Goal: Task Accomplishment & Management: Use online tool/utility

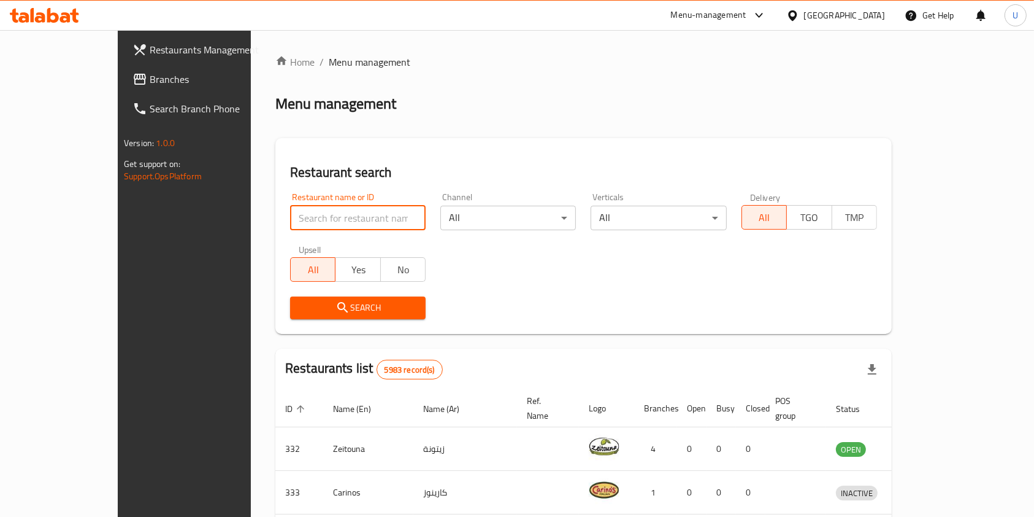
click at [318, 219] on input "search" at bounding box center [358, 218] width 136 height 25
type input "mj bur"
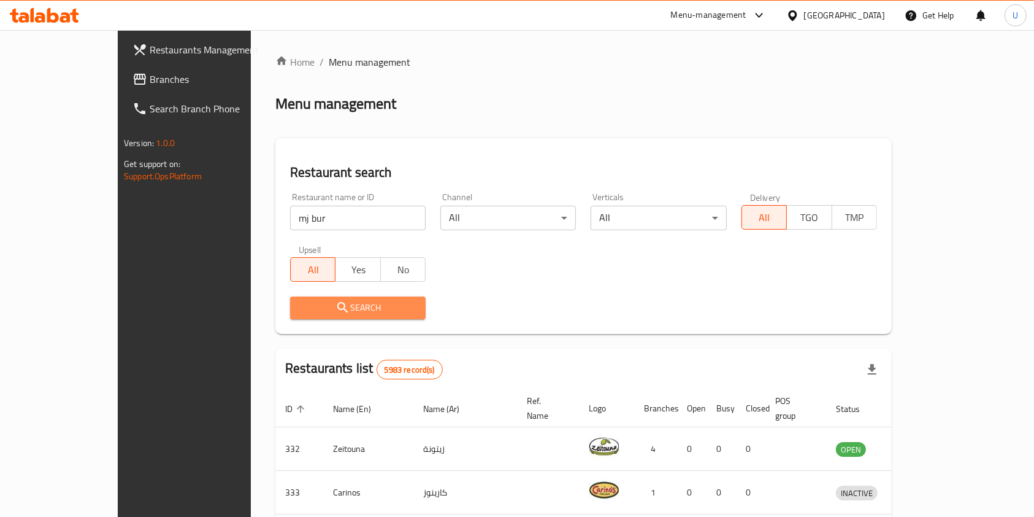
click at [336, 307] on span "Search" at bounding box center [358, 307] width 116 height 15
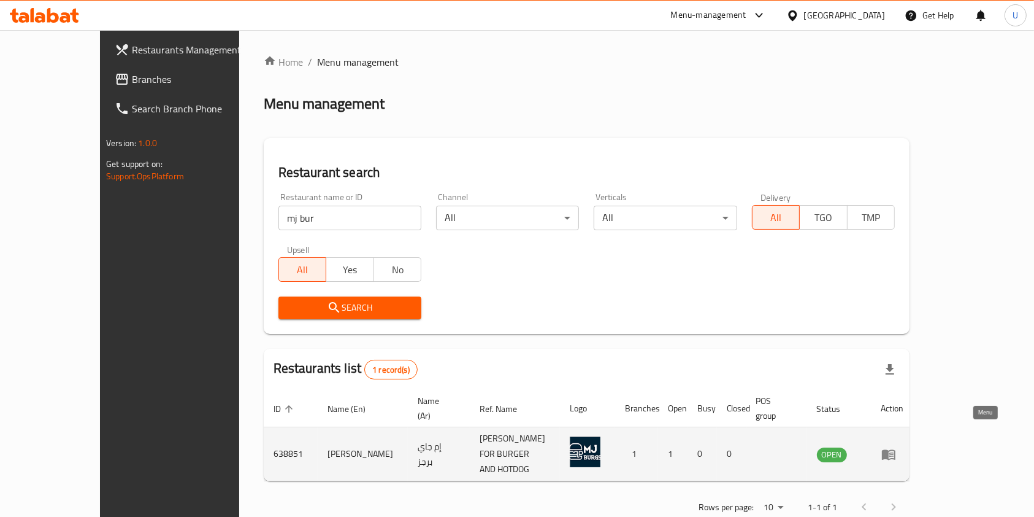
click at [896, 449] on icon "enhanced table" at bounding box center [888, 454] width 13 height 10
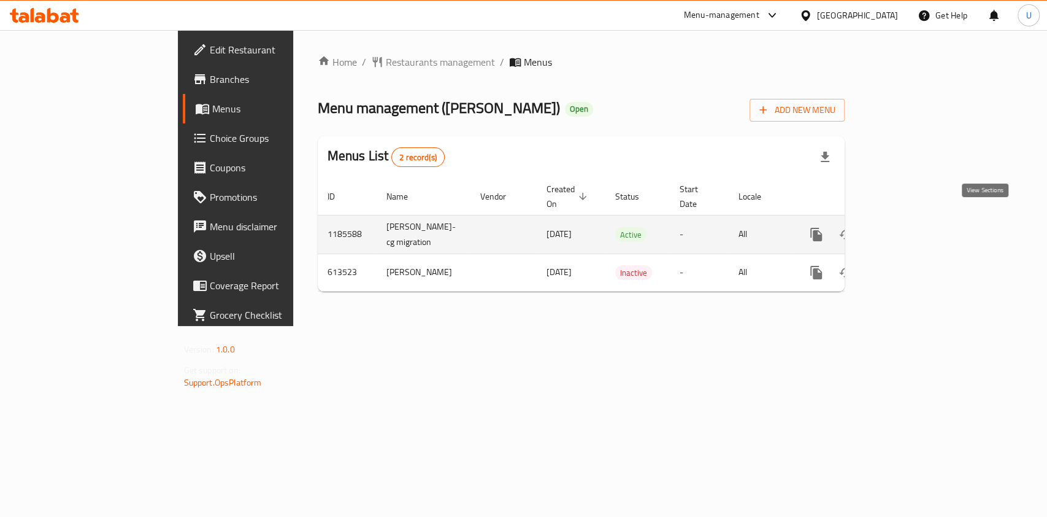
click at [912, 227] on icon "enhanced table" at bounding box center [905, 234] width 15 height 15
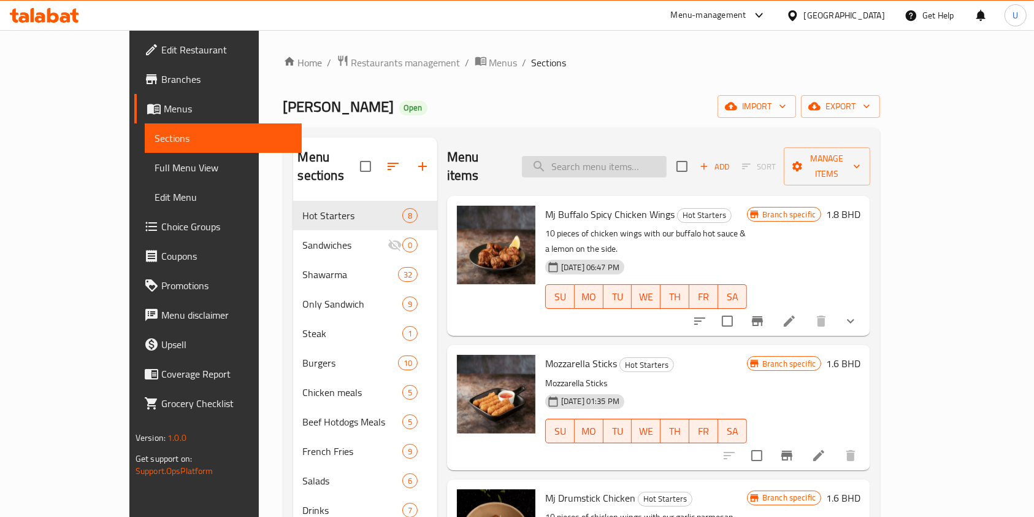
click at [617, 163] on input "search" at bounding box center [594, 166] width 145 height 21
type input "e"
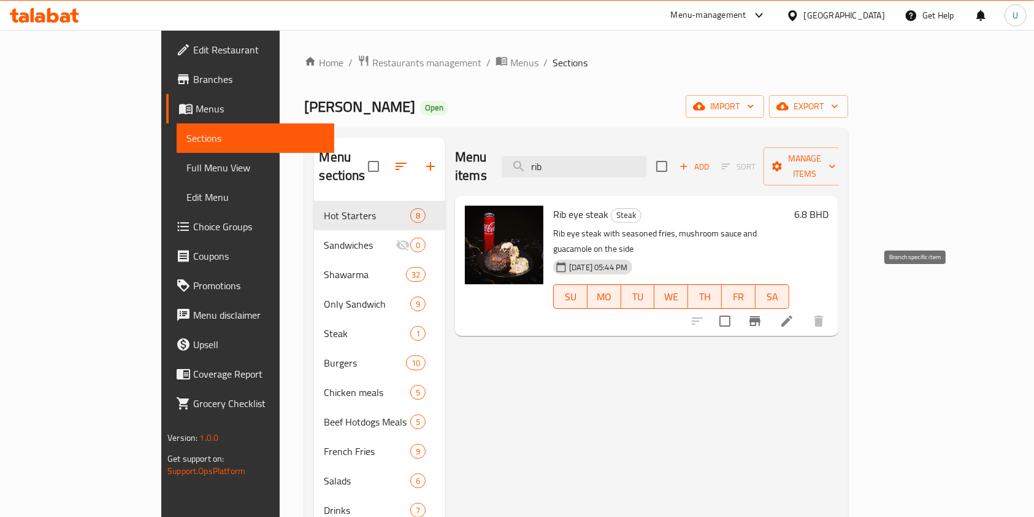
type input "rib"
click at [763, 314] on icon "Branch-specific-item" at bounding box center [755, 321] width 15 height 15
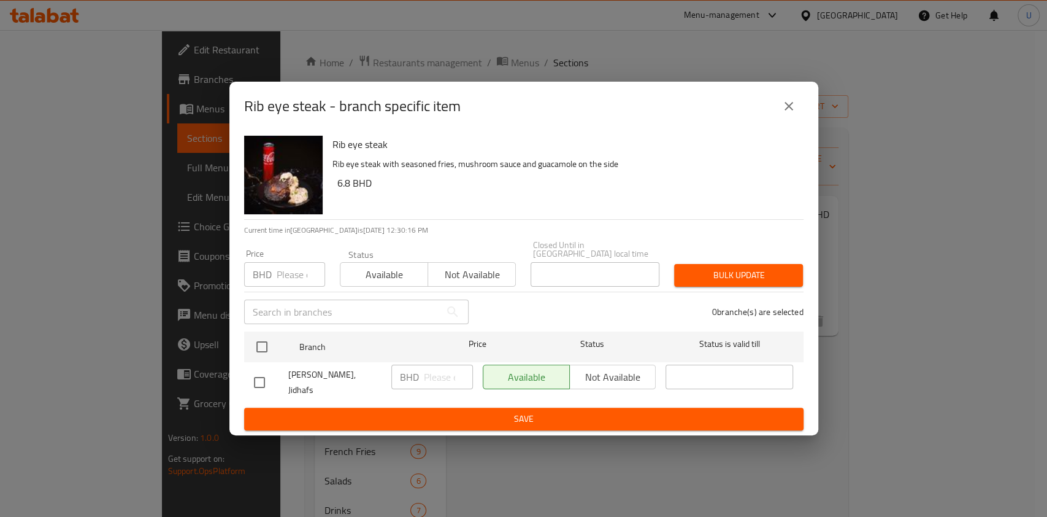
click at [293, 277] on input "number" at bounding box center [301, 274] width 48 height 25
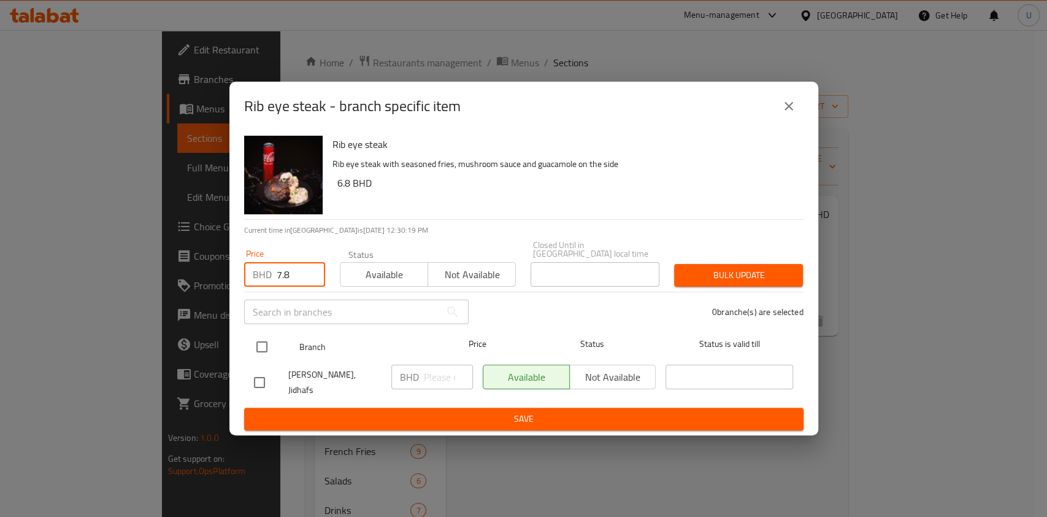
type input "7.8"
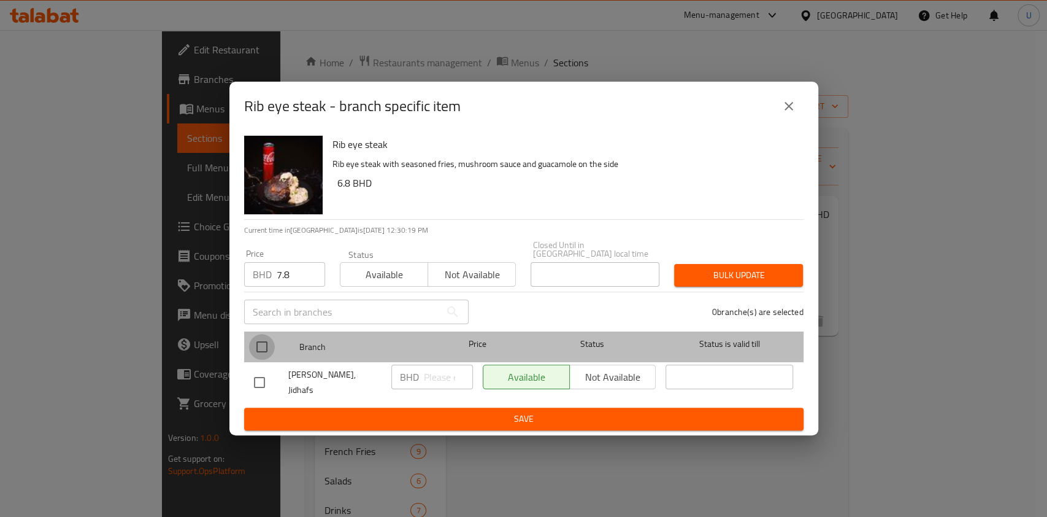
click at [263, 343] on input "checkbox" at bounding box center [262, 347] width 26 height 26
checkbox input "true"
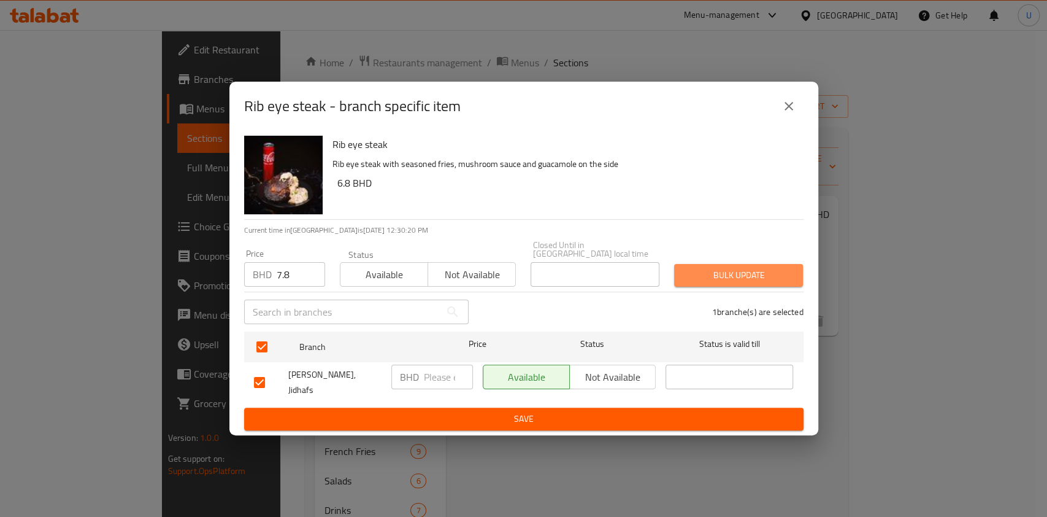
click at [723, 276] on span "Bulk update" at bounding box center [738, 274] width 109 height 15
